Goal: Transaction & Acquisition: Purchase product/service

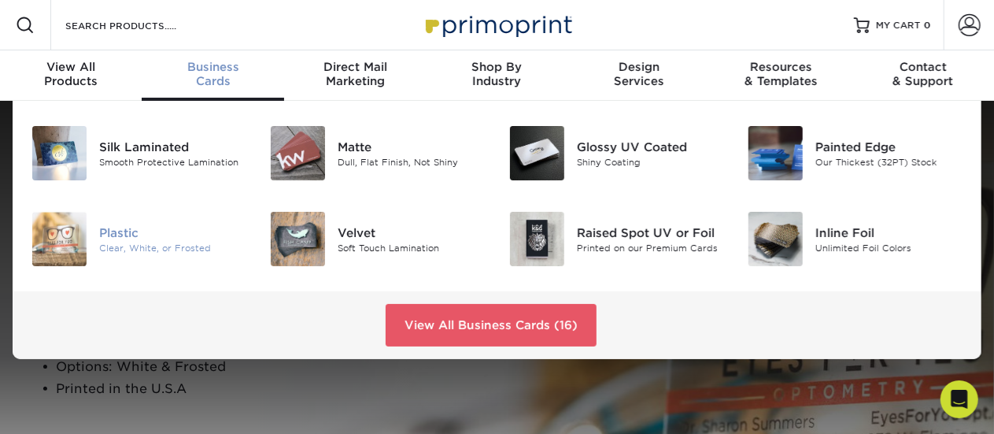
click at [134, 243] on div "Clear, White, or Frosted" at bounding box center [172, 247] width 147 height 13
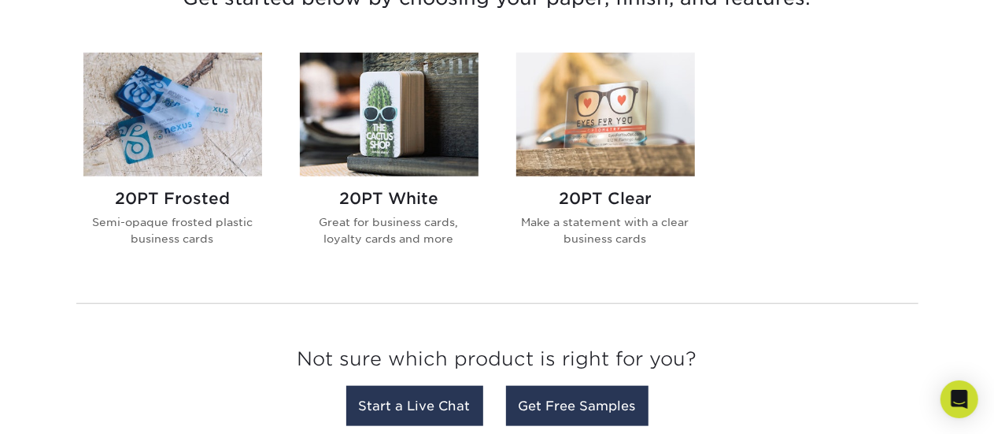
scroll to position [644, 0]
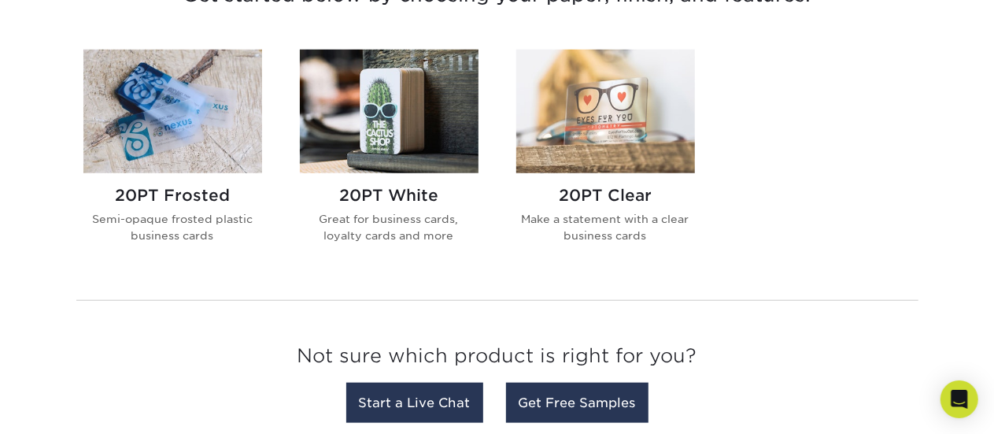
click at [386, 190] on h2 "20PT White" at bounding box center [389, 195] width 179 height 19
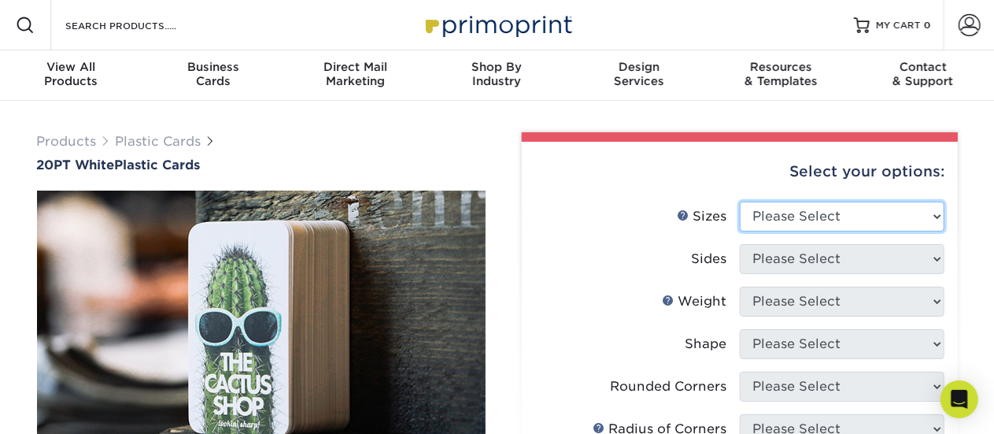
click at [828, 205] on select "Please Select 2" x 3.5" 2" x 8" 2.12" x 3.375" 2.5" x 2.5" 4.25" x 6"" at bounding box center [842, 217] width 205 height 30
select select "2.00x3.50"
click at [740, 202] on select "Please Select 2" x 3.5" 2" x 8" 2.12" x 3.375" 2.5" x 2.5" 4.25" x 6"" at bounding box center [842, 217] width 205 height 30
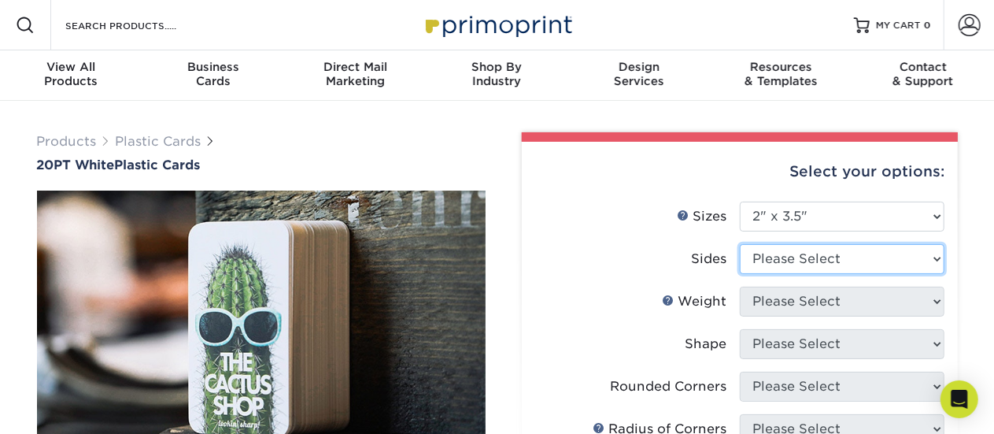
click at [789, 264] on select "Please Select Print Both Sides Print Front Only" at bounding box center [842, 259] width 205 height 30
select select "13abbda7-1d64-4f25-8bb2-c179b224825d"
click at [740, 244] on select "Please Select Print Both Sides Print Front Only" at bounding box center [842, 259] width 205 height 30
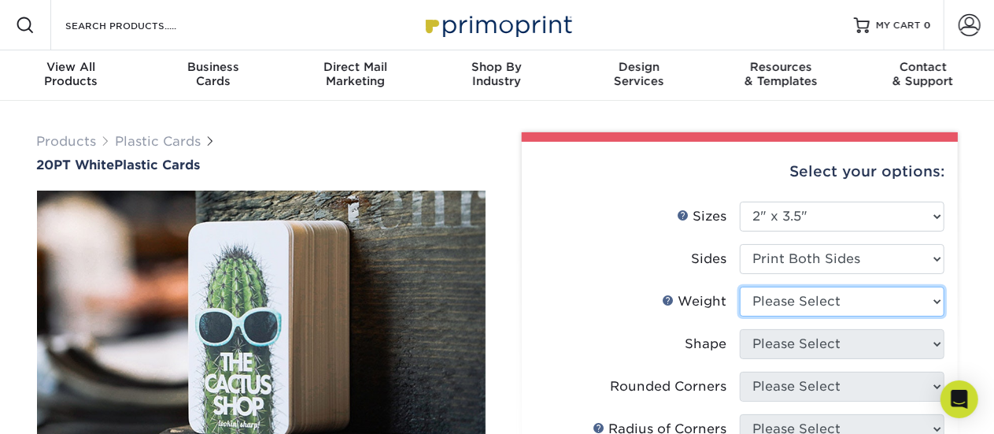
click at [790, 304] on select "Please Select 20PT White Plastic" at bounding box center [842, 302] width 205 height 30
select select "20PT White Plastic"
click at [740, 287] on select "Please Select 20PT White Plastic" at bounding box center [842, 302] width 205 height 30
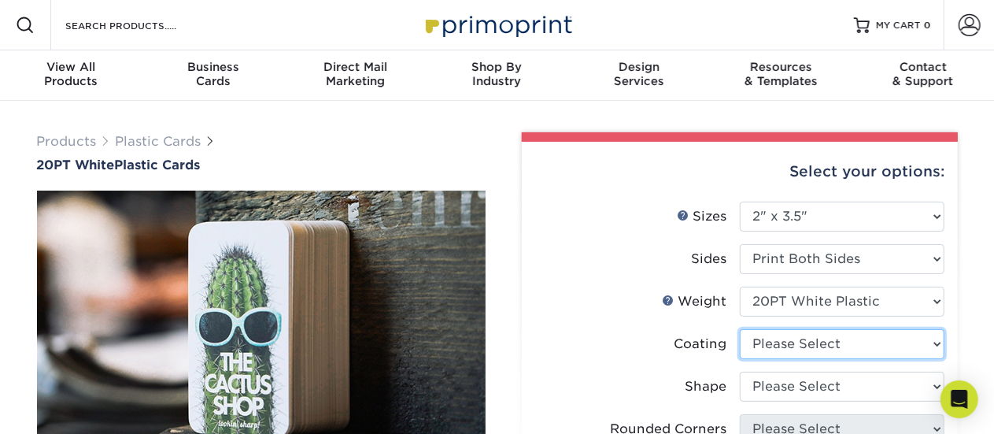
click at [783, 344] on select at bounding box center [842, 344] width 205 height 30
click at [740, 329] on select at bounding box center [842, 344] width 205 height 30
click at [757, 342] on select at bounding box center [842, 344] width 205 height 30
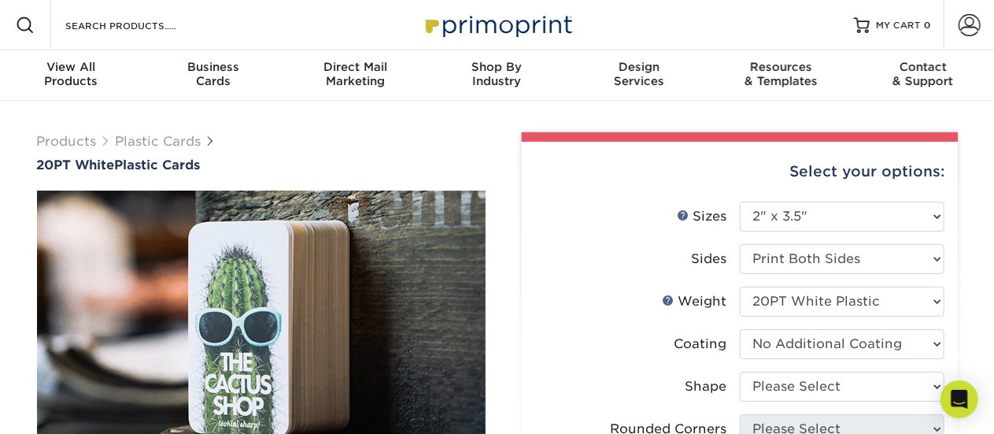
click at [740, 329] on select at bounding box center [842, 344] width 205 height 30
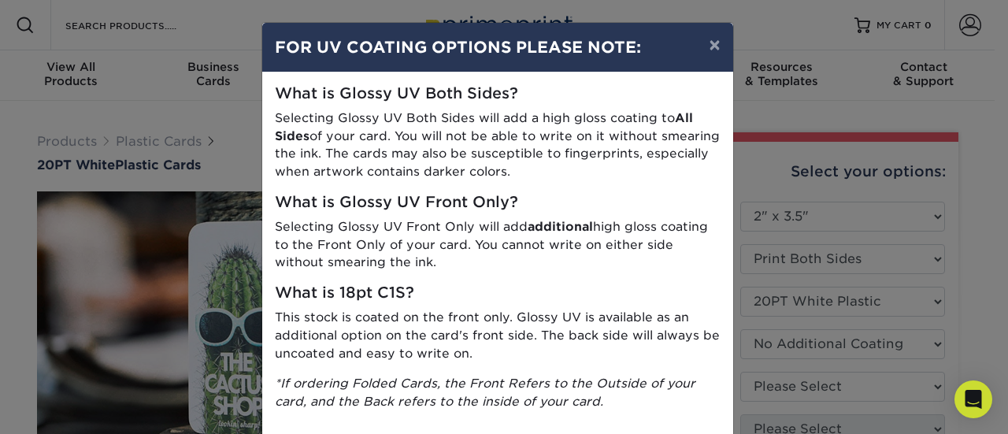
click at [759, 388] on div "× FOR UV COATING OPTIONS PLEASE NOTE: What is Glossy UV Both Sides? Selecting G…" at bounding box center [504, 217] width 1008 height 434
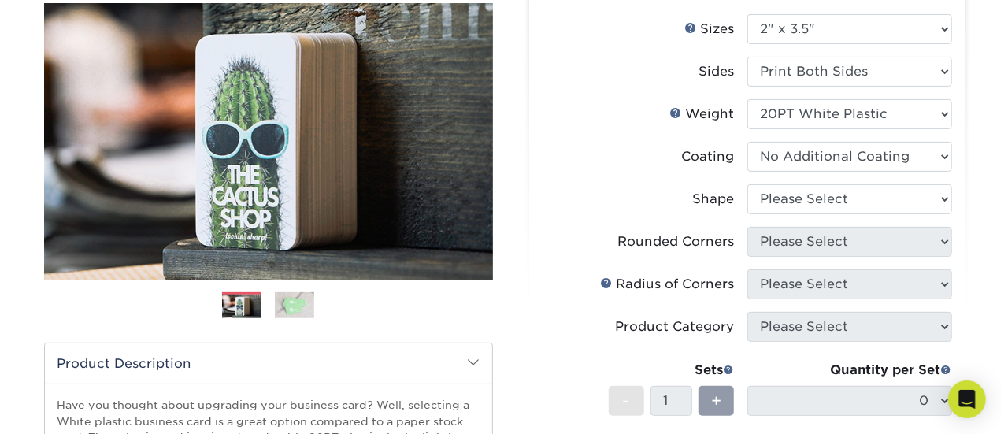
scroll to position [189, 0]
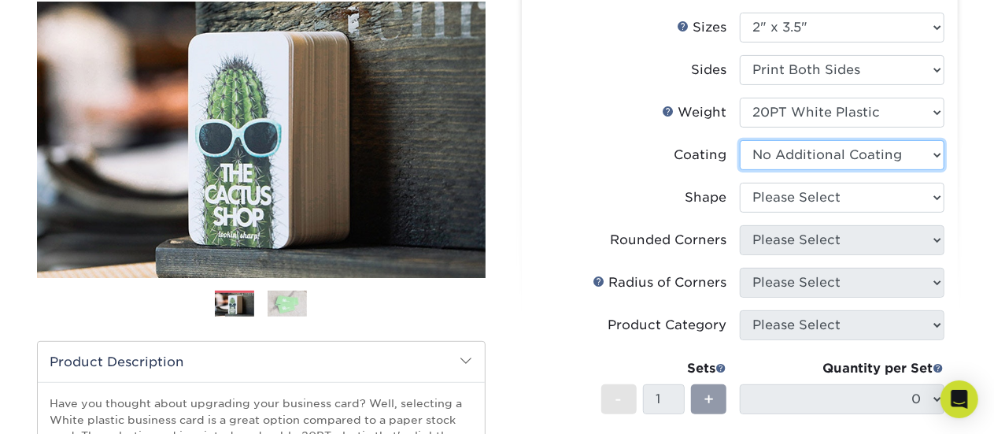
click at [764, 148] on select at bounding box center [842, 155] width 205 height 30
click at [740, 140] on select at bounding box center [842, 155] width 205 height 30
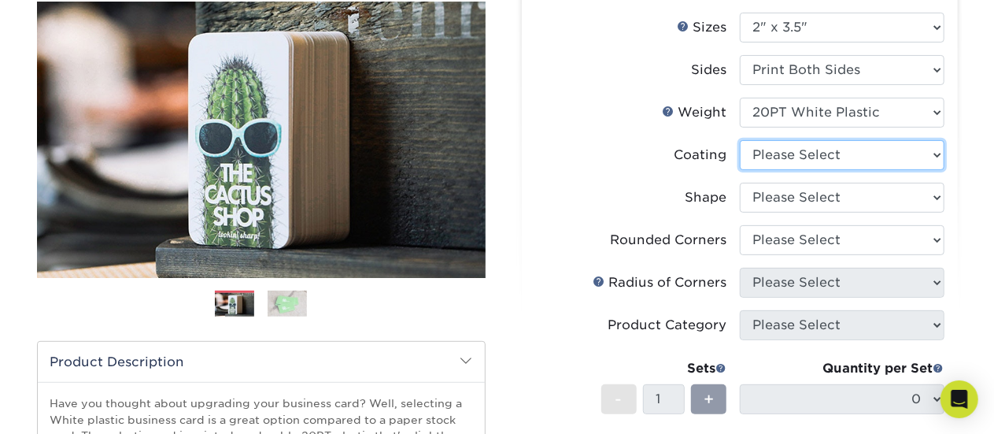
click at [762, 151] on select at bounding box center [842, 155] width 205 height 30
select select "3e7618de-abca-4bda-9f97-8b9129e913d8"
click at [740, 140] on select at bounding box center [842, 155] width 205 height 30
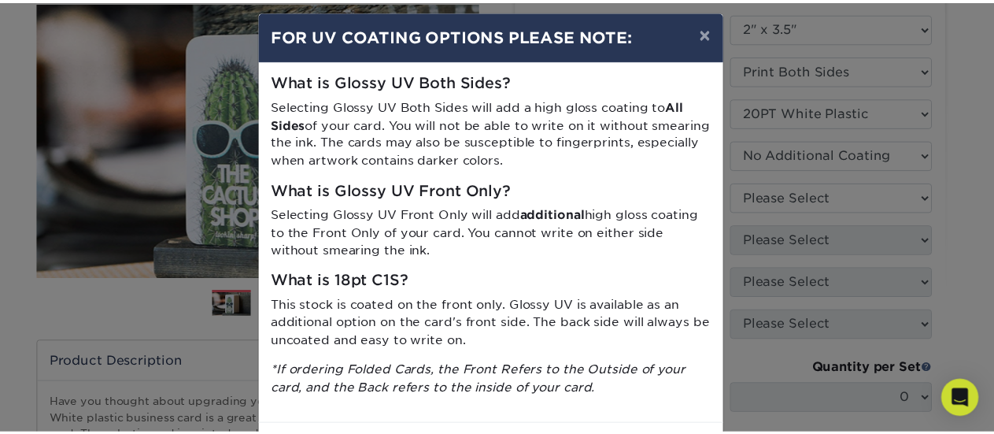
scroll to position [8, 0]
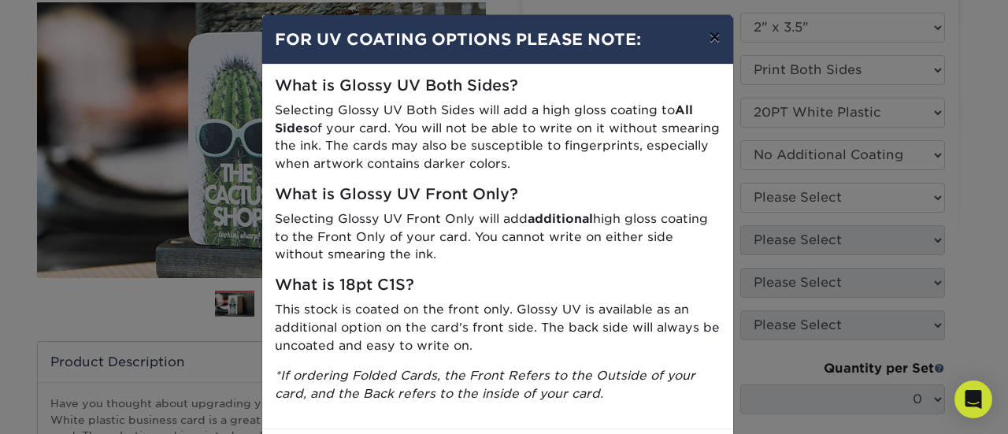
click at [705, 37] on button "×" at bounding box center [714, 37] width 36 height 44
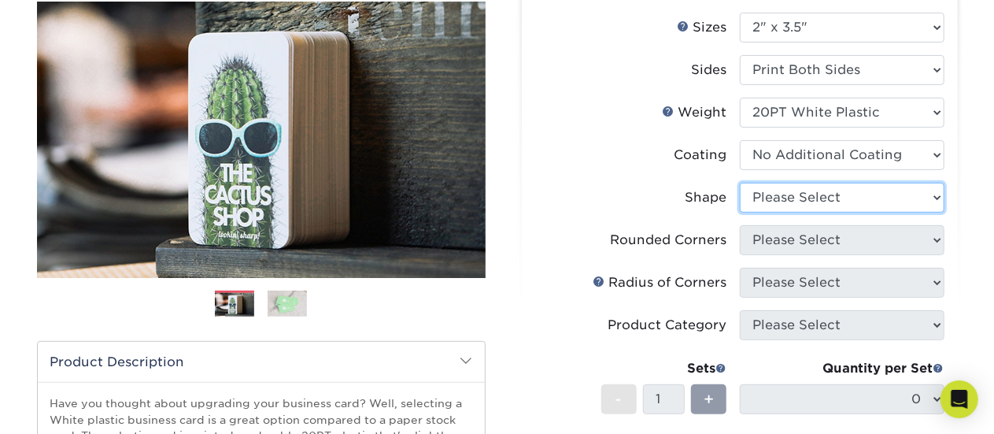
click at [797, 197] on select "Please Select Oval Standard" at bounding box center [842, 198] width 205 height 30
select select "standard"
click at [740, 183] on select "Please Select Oval Standard" at bounding box center [842, 198] width 205 height 30
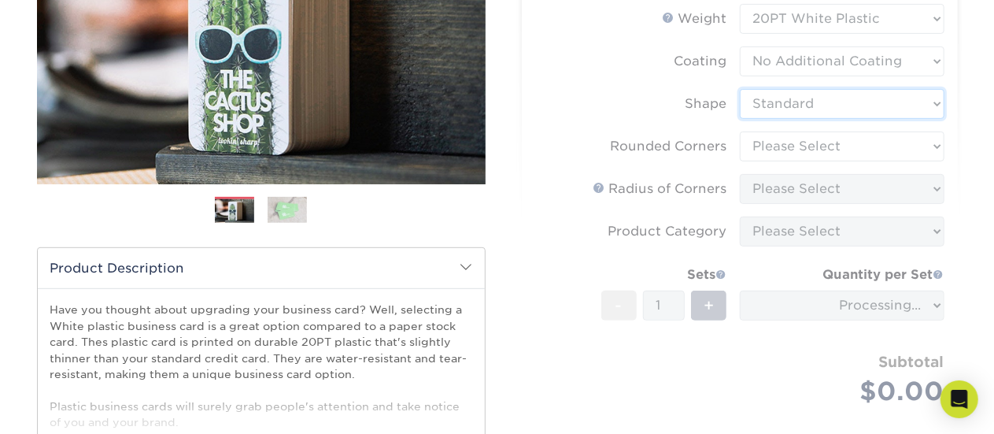
scroll to position [283, 0]
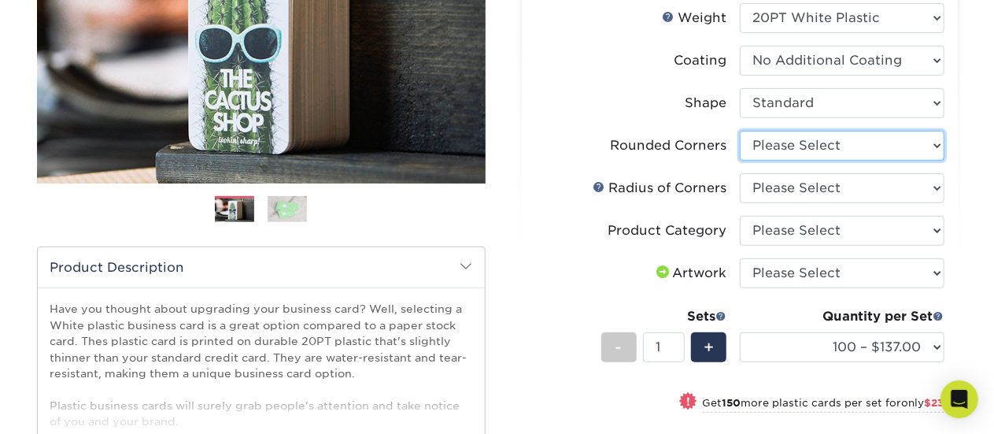
click at [777, 147] on select "Please Select Yes - Round 4 Corners" at bounding box center [842, 146] width 205 height 30
select select "7672df9e-0e0a-464d-8e1f-920c575e4da3"
click at [740, 131] on select "Please Select Yes - Round 4 Corners" at bounding box center [842, 146] width 205 height 30
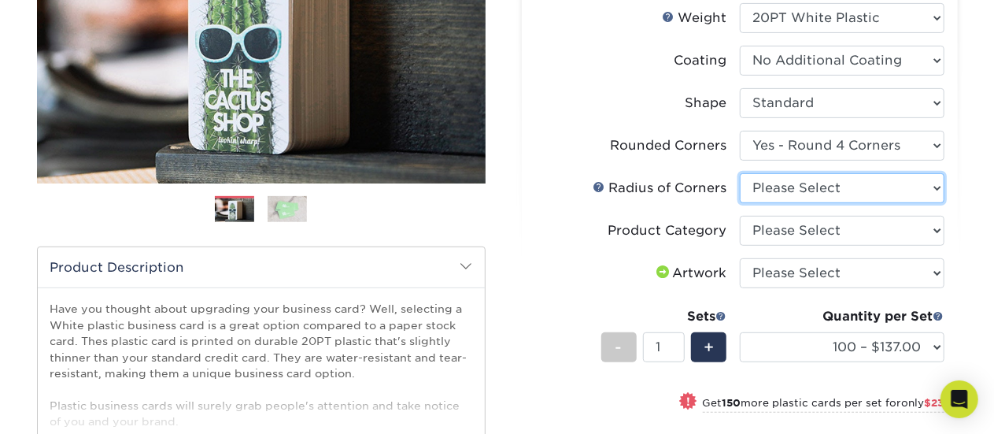
click at [766, 188] on select "Please Select Rounded 1/8" Rounded 1/4"" at bounding box center [842, 188] width 205 height 30
select select "589680c7-ee9a-431b-9d12-d7aeb1386a97"
click at [740, 173] on select "Please Select Rounded 1/8" Rounded 1/4"" at bounding box center [842, 188] width 205 height 30
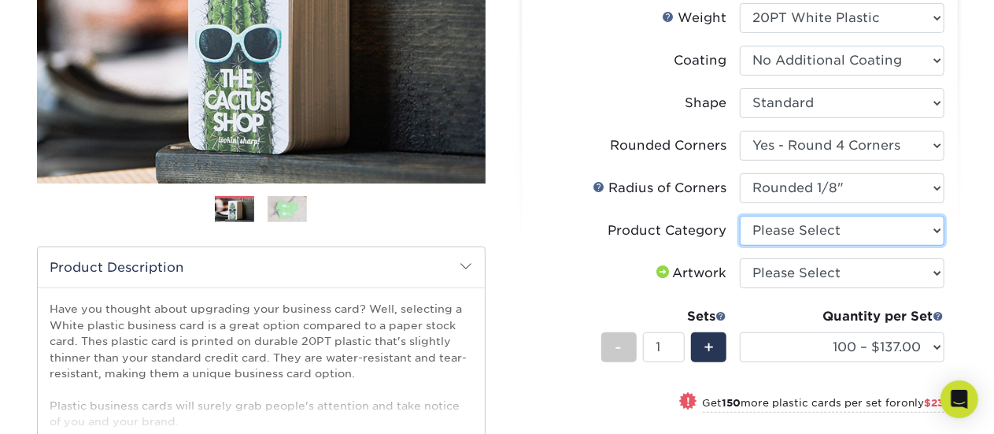
click at [773, 233] on select "Please Select Business Cards" at bounding box center [842, 231] width 205 height 30
select select "3b5148f1-0588-4f88-a218-97bcfdce65c1"
click at [740, 216] on select "Please Select Business Cards" at bounding box center [842, 231] width 205 height 30
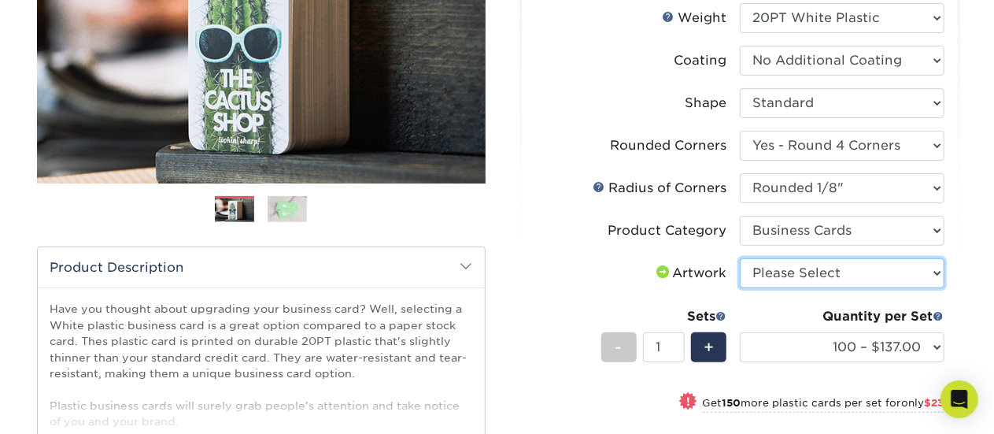
click at [775, 275] on select "Please Select I will upload files I need a design - $100" at bounding box center [842, 273] width 205 height 30
select select "upload"
click at [740, 258] on select "Please Select I will upload files I need a design - $100" at bounding box center [842, 273] width 205 height 30
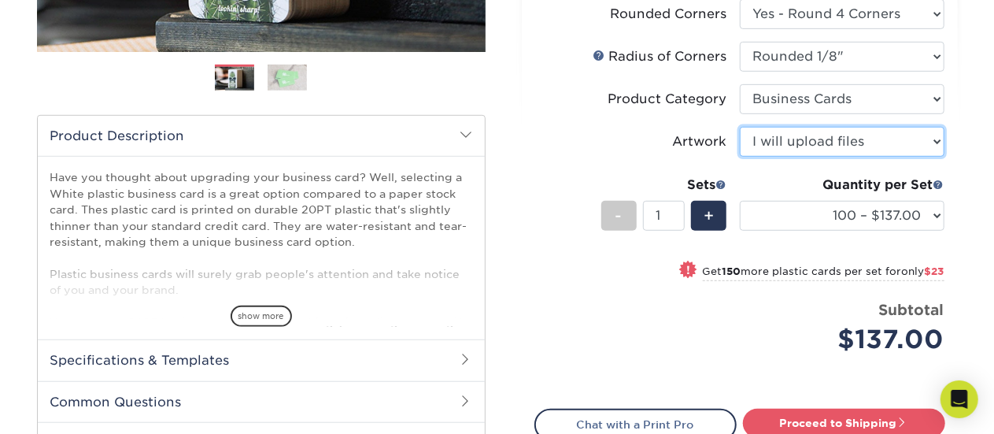
scroll to position [416, 0]
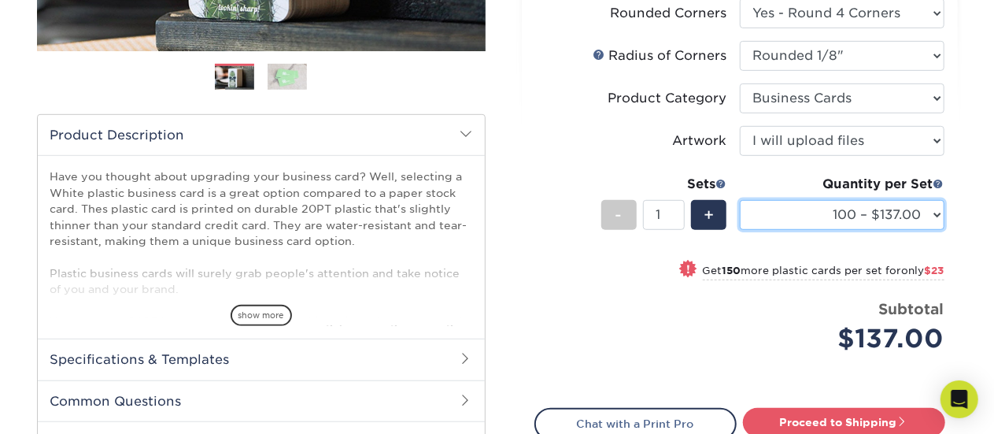
click at [805, 218] on select "100 – $137.00 250 – $160.00 500 – $195.00 1000 – $226.00 2500 – $540.00 5000 – …" at bounding box center [842, 215] width 205 height 30
select select "1000 – $226.00"
click at [740, 200] on select "100 – $137.00 250 – $160.00 500 – $195.00 1000 – $226.00 2500 – $540.00 5000 – …" at bounding box center [842, 215] width 205 height 30
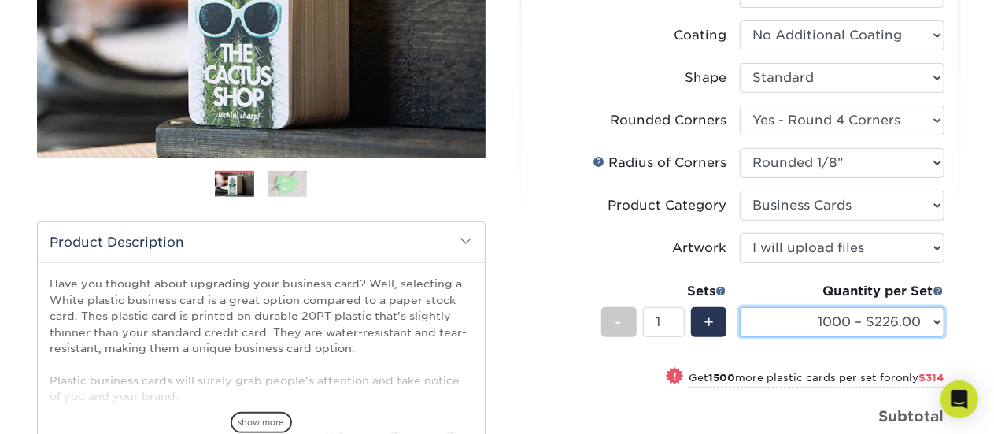
scroll to position [0, 0]
